Goal: Task Accomplishment & Management: Manage account settings

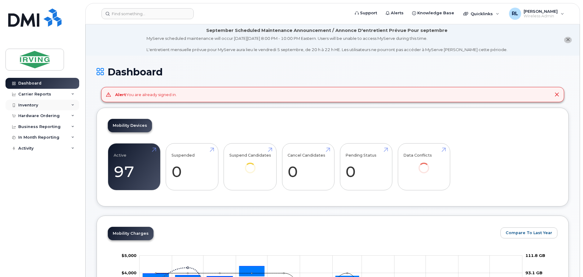
click at [31, 105] on div "Inventory" at bounding box center [28, 105] width 20 height 5
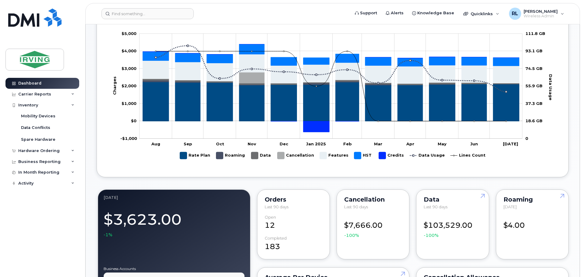
scroll to position [227, 0]
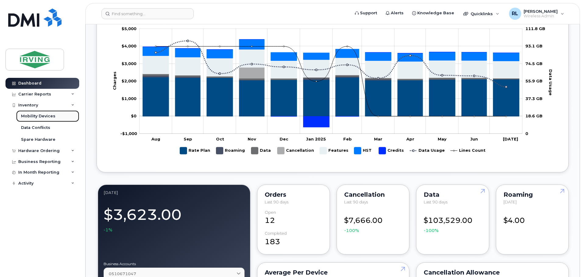
click at [30, 116] on div "Mobility Devices" at bounding box center [38, 116] width 34 height 5
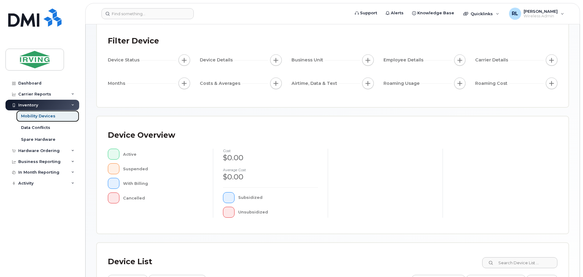
scroll to position [141, 0]
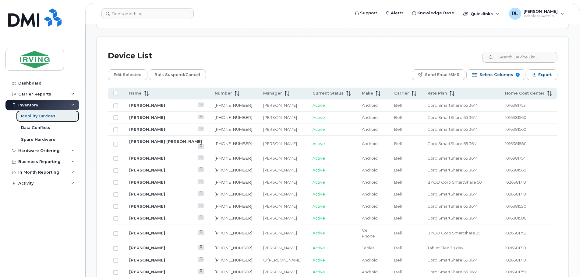
scroll to position [296, 0]
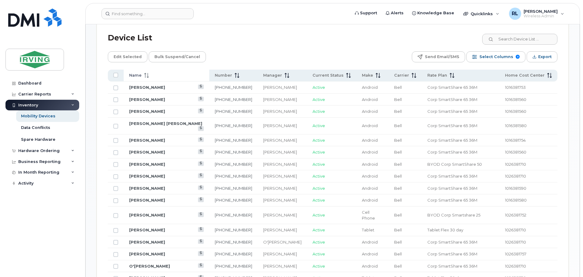
click at [145, 73] on icon at bounding box center [145, 73] width 2 height 1
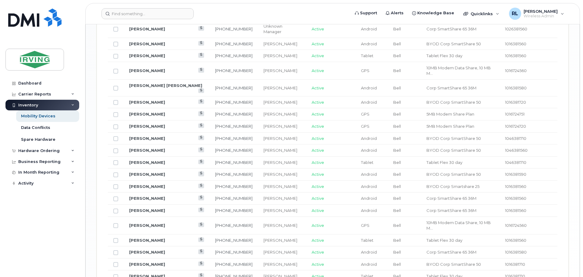
scroll to position [754, 0]
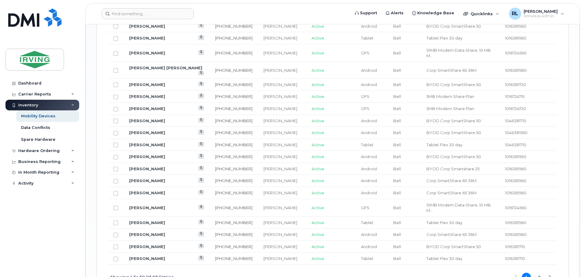
click at [540, 273] on button "2" at bounding box center [538, 277] width 9 height 9
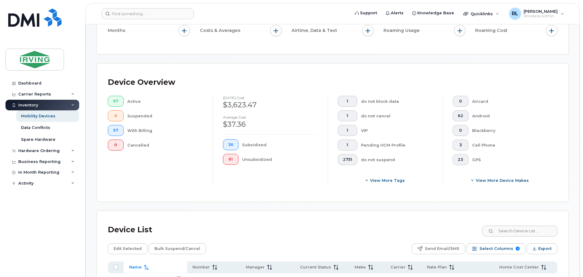
scroll to position [203, 0]
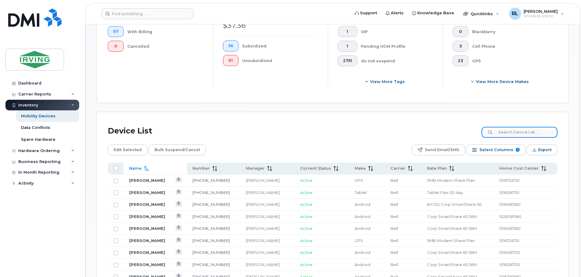
click at [518, 127] on input at bounding box center [519, 132] width 76 height 11
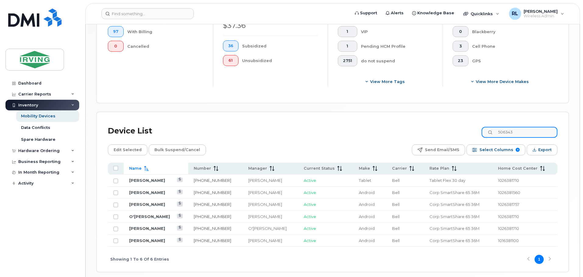
type input "506343"
click at [144, 214] on link "O'[PERSON_NAME]" at bounding box center [149, 216] width 41 height 5
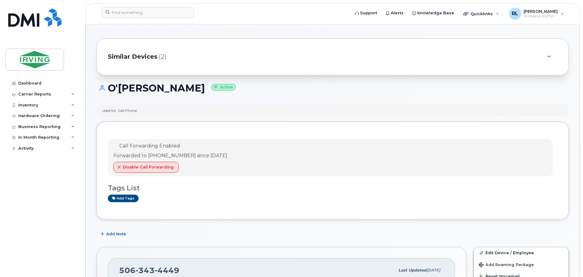
scroll to position [62, 0]
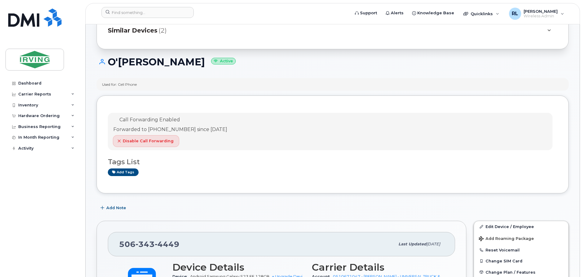
click at [143, 139] on span "Disable Call Forwarding" at bounding box center [148, 141] width 51 height 6
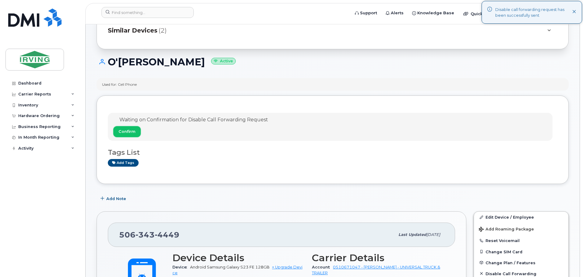
click at [124, 132] on span "Confirm" at bounding box center [126, 132] width 17 height 6
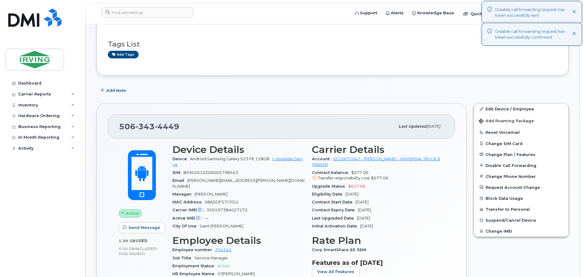
scroll to position [178, 0]
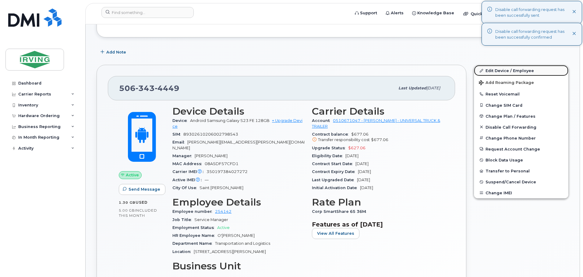
click at [508, 69] on link "Edit Device / Employee" at bounding box center [521, 70] width 94 height 11
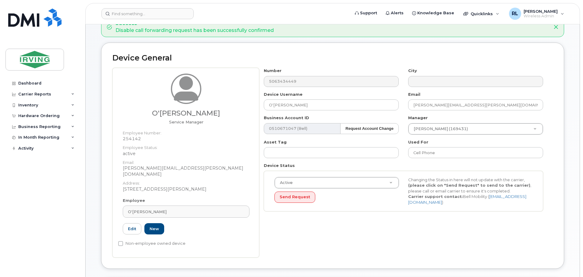
scroll to position [100, 0]
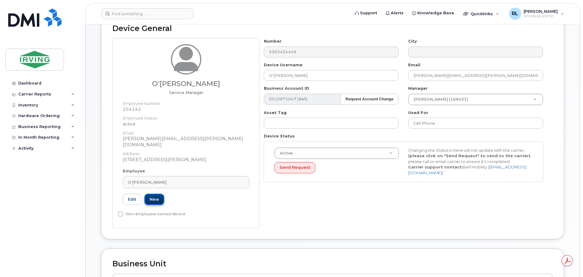
click at [154, 194] on link "New" at bounding box center [154, 199] width 20 height 11
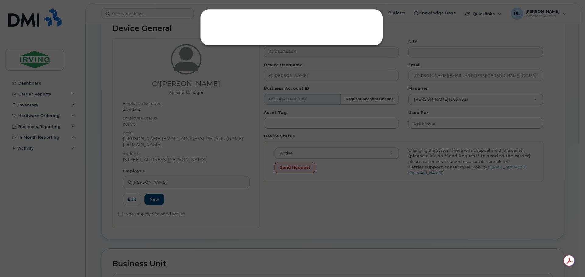
click at [162, 175] on div at bounding box center [292, 138] width 585 height 277
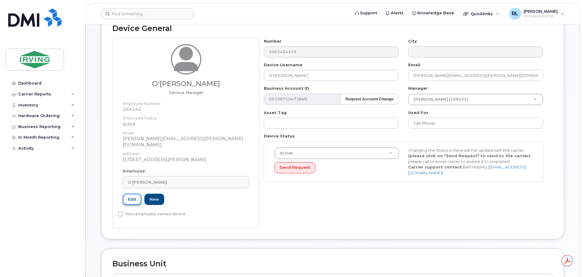
click at [131, 194] on link "Edit" at bounding box center [132, 199] width 19 height 11
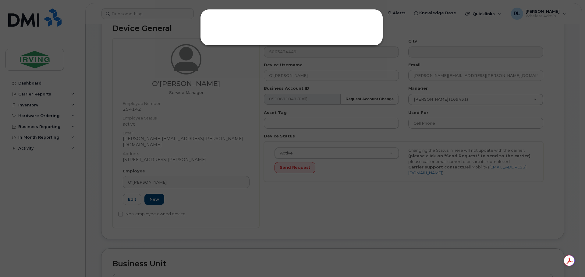
click at [134, 192] on div at bounding box center [292, 138] width 585 height 277
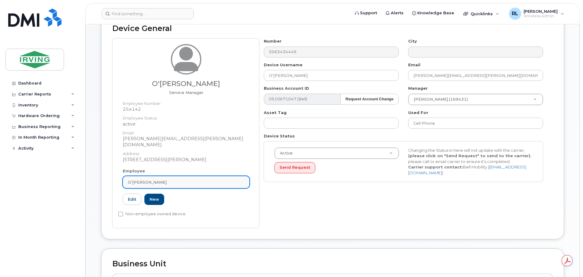
click at [165, 180] on div "O'[PERSON_NAME]" at bounding box center [186, 183] width 116 height 6
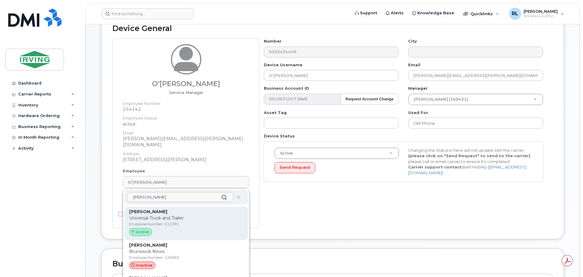
type input "storr"
click at [144, 229] on span "Active" at bounding box center [142, 232] width 13 height 6
click at [153, 215] on p "Universal Truck and Trailer" at bounding box center [186, 218] width 114 height 6
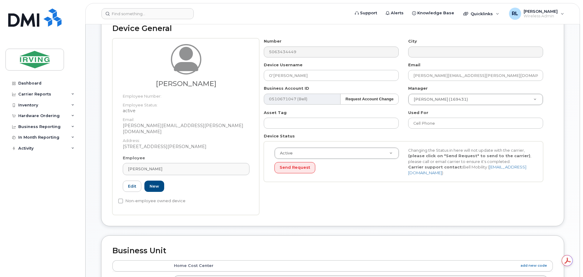
type input "211391"
type input "[PERSON_NAME]"
type input "[PERSON_NAME][EMAIL_ADDRESS][PERSON_NAME][DOMAIN_NAME]"
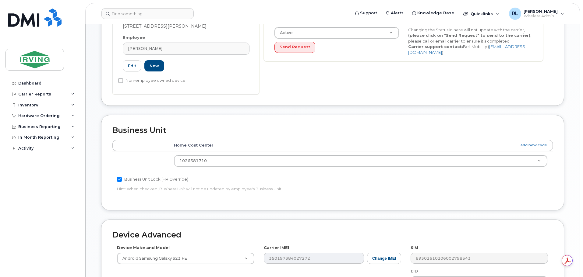
scroll to position [235, 0]
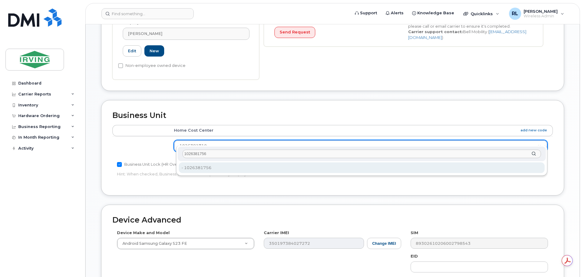
type input "1026381756"
type input "5656806"
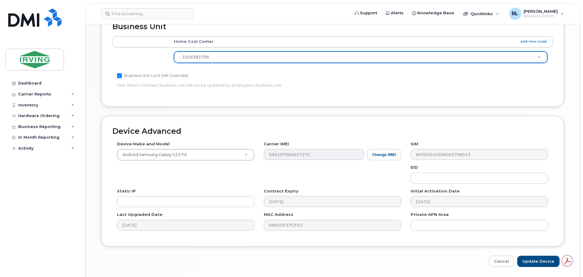
scroll to position [339, 0]
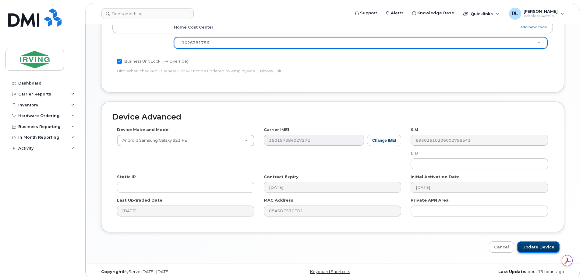
click at [537, 242] on input "Update Device" at bounding box center [538, 247] width 42 height 11
type input "Saving..."
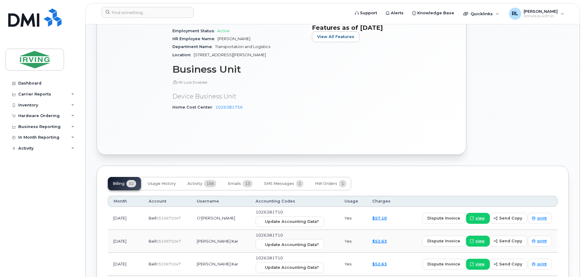
scroll to position [334, 0]
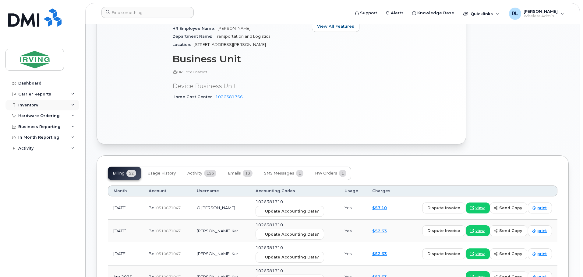
click at [30, 104] on div "Inventory" at bounding box center [28, 105] width 20 height 5
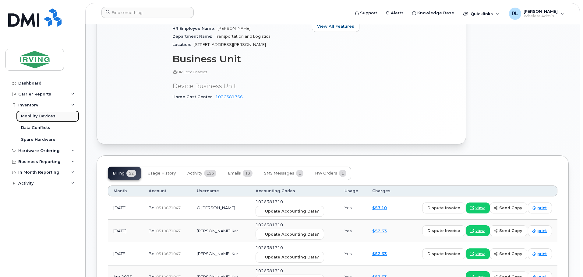
click at [40, 117] on div "Mobility Devices" at bounding box center [38, 116] width 34 height 5
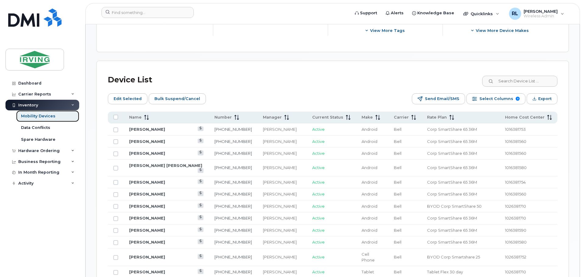
scroll to position [283, 0]
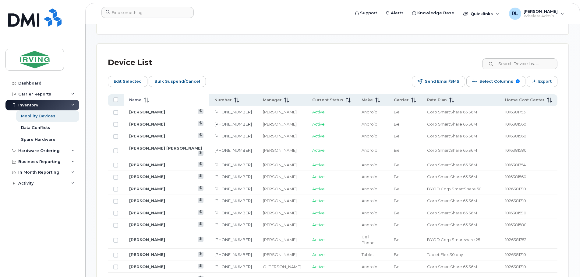
click at [142, 97] on span at bounding box center [145, 99] width 7 height 5
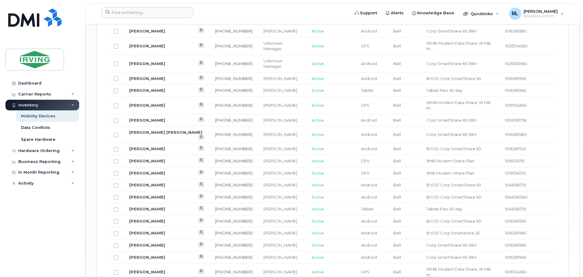
scroll to position [765, 0]
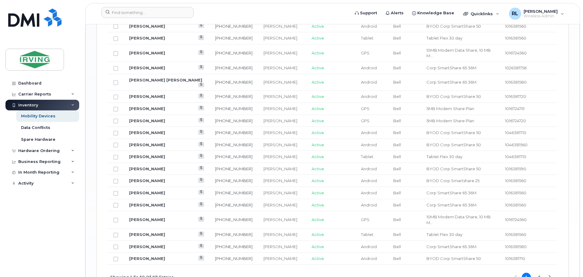
click at [538, 273] on button "2" at bounding box center [538, 277] width 9 height 9
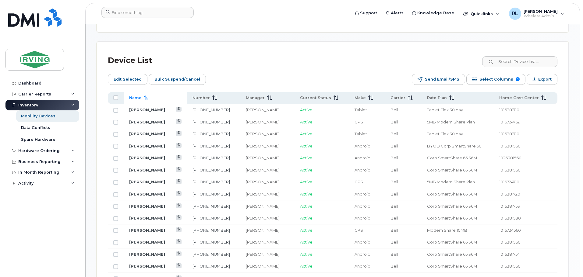
scroll to position [198, 0]
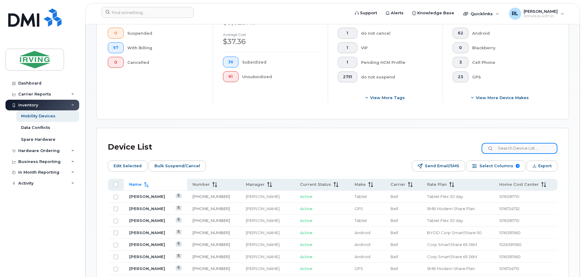
click at [514, 144] on input at bounding box center [519, 148] width 76 height 11
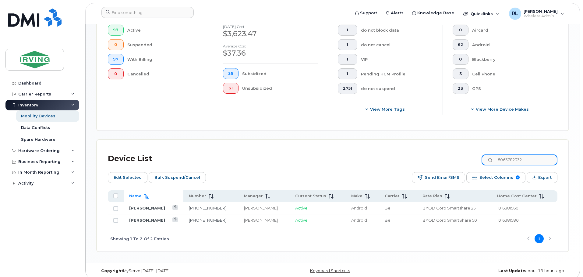
scroll to position [174, 0]
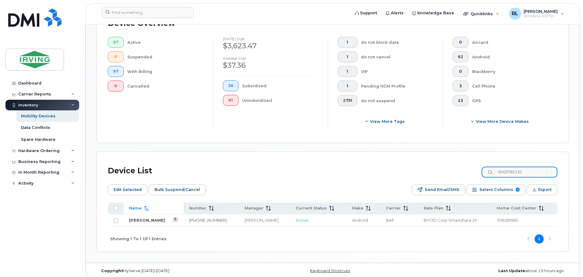
type input "5063782332"
